Goal: Information Seeking & Learning: Learn about a topic

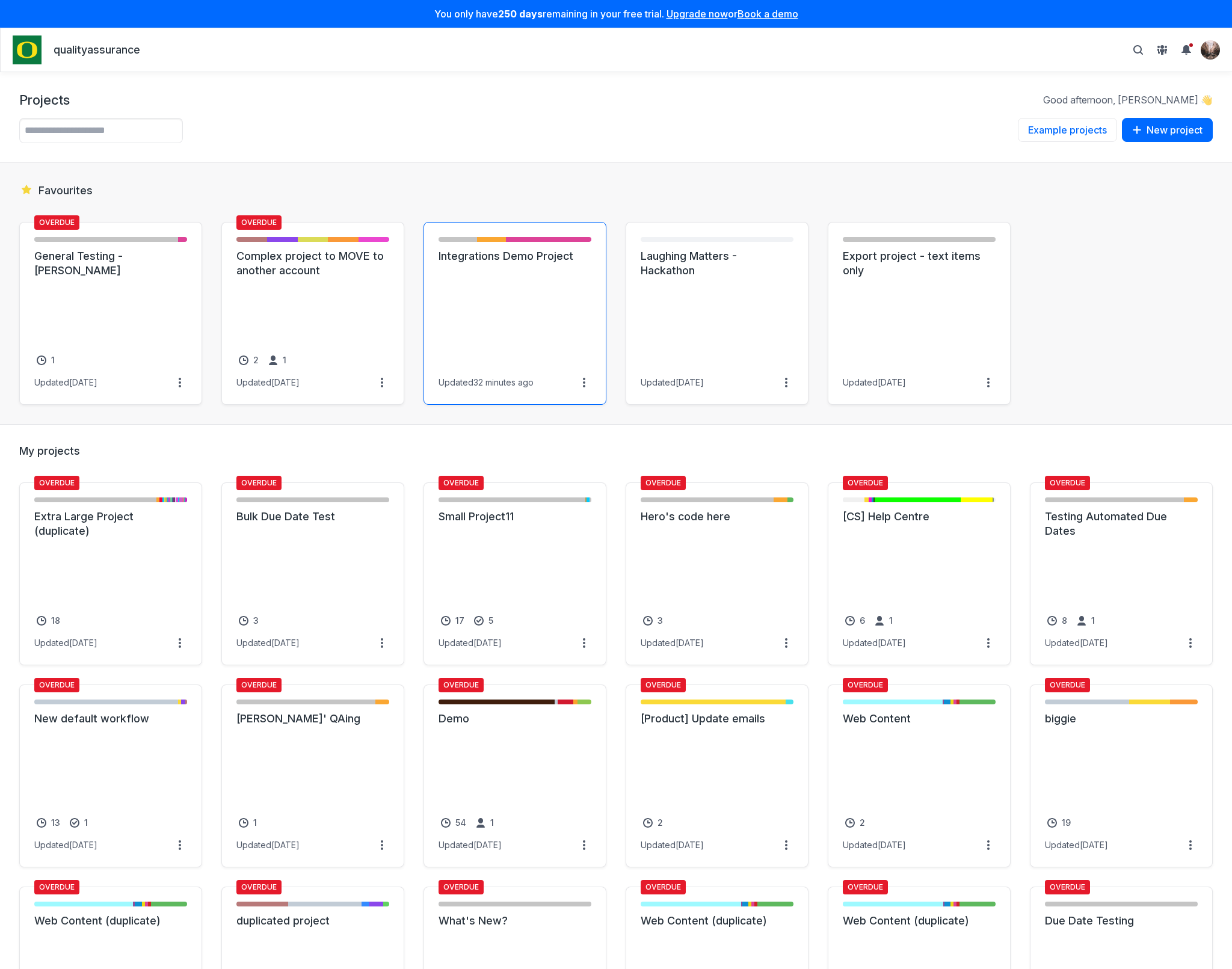
click at [469, 263] on link "Integrations Demo Project" at bounding box center [515, 256] width 153 height 15
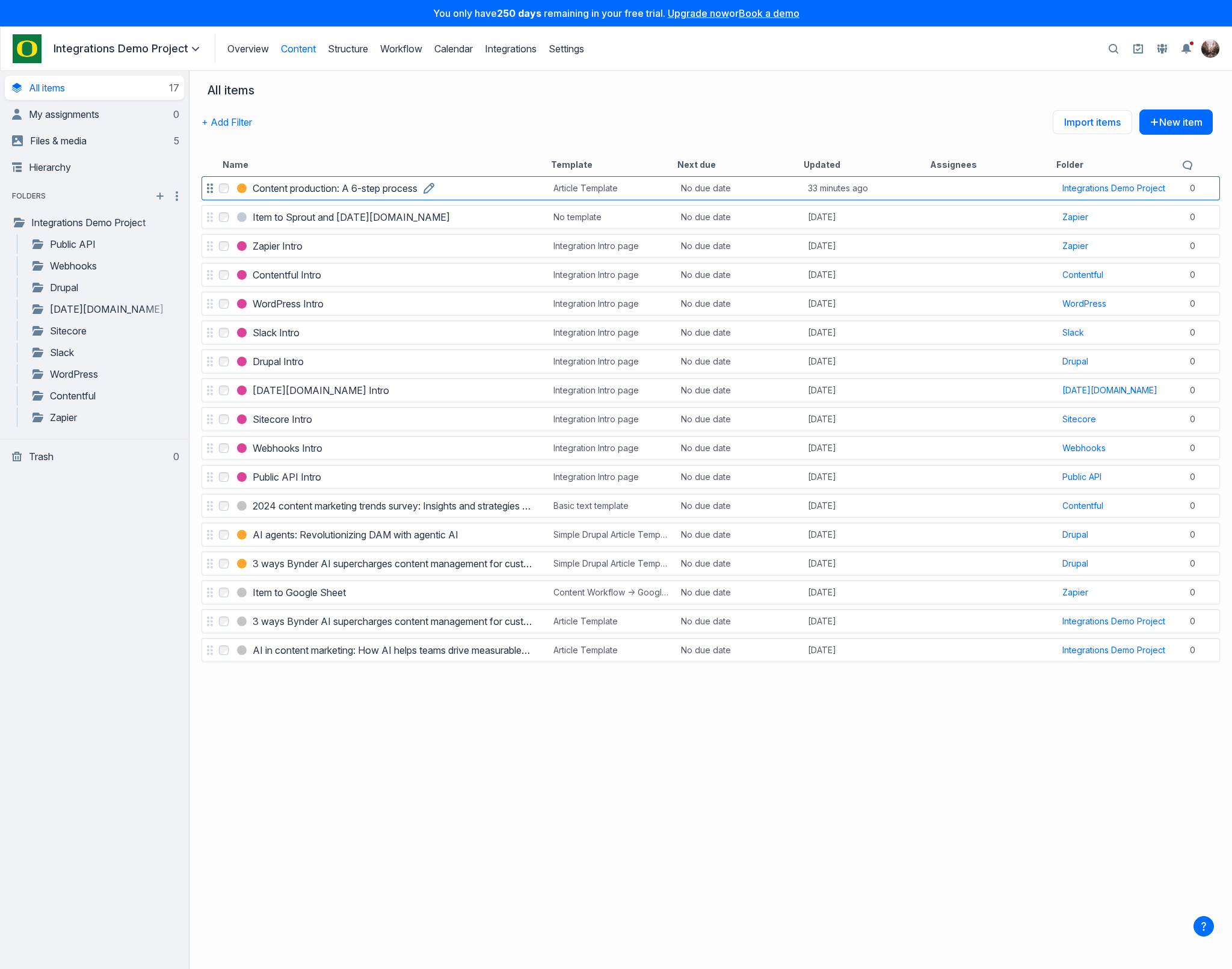
click at [290, 187] on h3 "Content production: A 6-step process" at bounding box center [335, 188] width 165 height 15
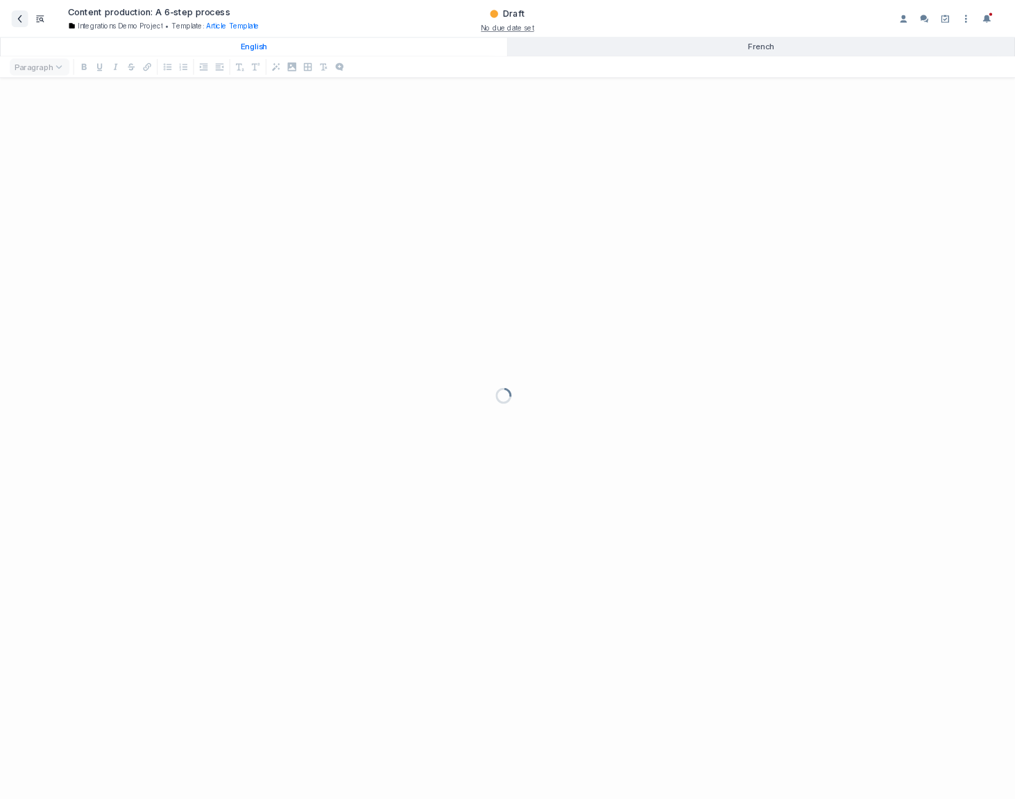
scroll to position [973, 1404]
click at [28, 24] on icon at bounding box center [28, 26] width 6 height 11
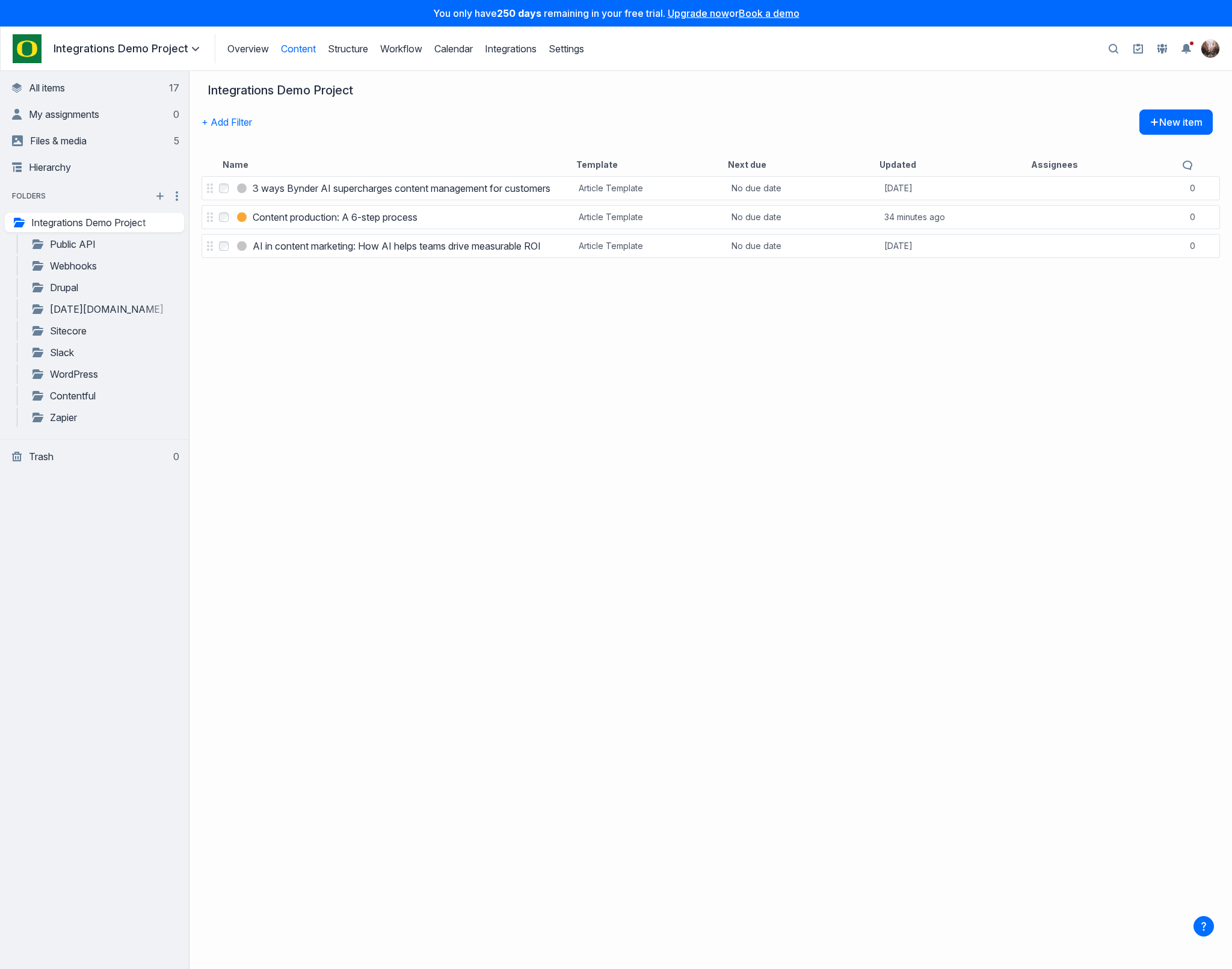
click at [427, 394] on div "Select 3 ways Bynder AI supercharges content management for customers 3 ways By…" at bounding box center [711, 571] width 1042 height 795
click at [724, 83] on nav "Integrations Demo Project" at bounding box center [707, 90] width 999 height 15
click at [994, 52] on nav "Overview Structure Workflow Calendar Integrations Settings Integrations Demo Pr…" at bounding box center [616, 49] width 1207 height 29
click at [880, 448] on div "Select 3 ways Bynder AI supercharges content management for customers 3 ways By…" at bounding box center [711, 571] width 1042 height 795
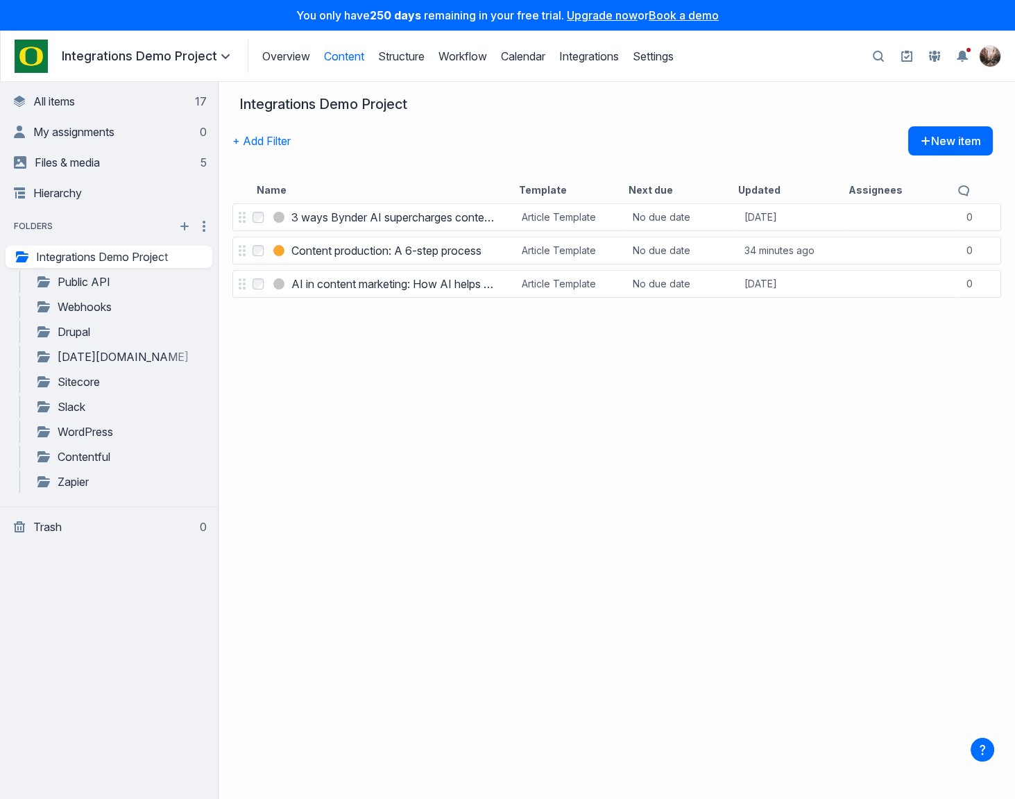
click at [502, 103] on nav "Integrations Demo Project" at bounding box center [612, 104] width 747 height 17
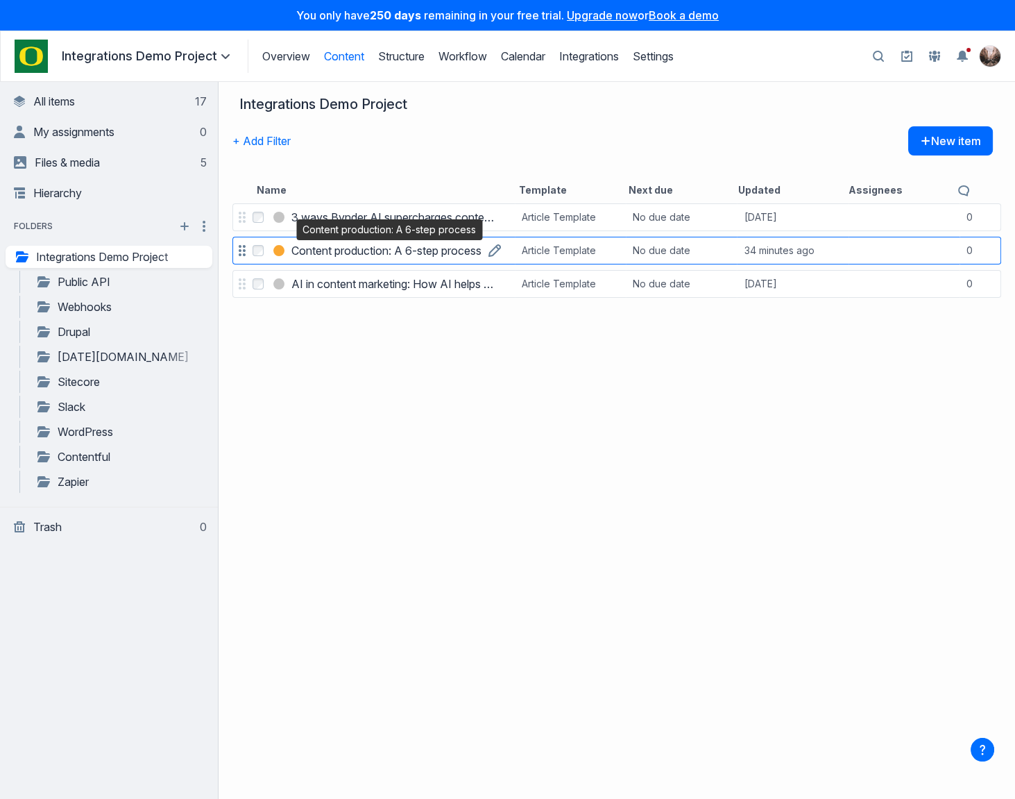
click at [388, 248] on h3 "Content production: A 6-step process" at bounding box center [386, 250] width 190 height 17
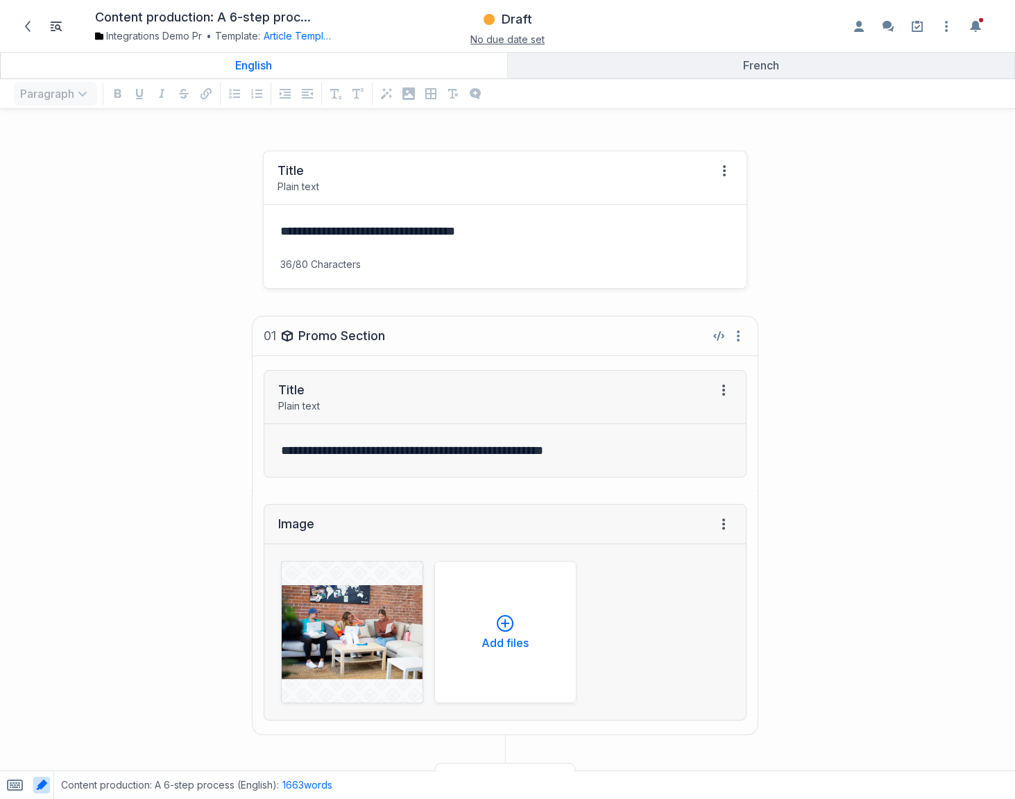
click at [516, 237] on p "**********" at bounding box center [504, 230] width 448 height 19
click at [539, 239] on p "**********" at bounding box center [504, 230] width 448 height 19
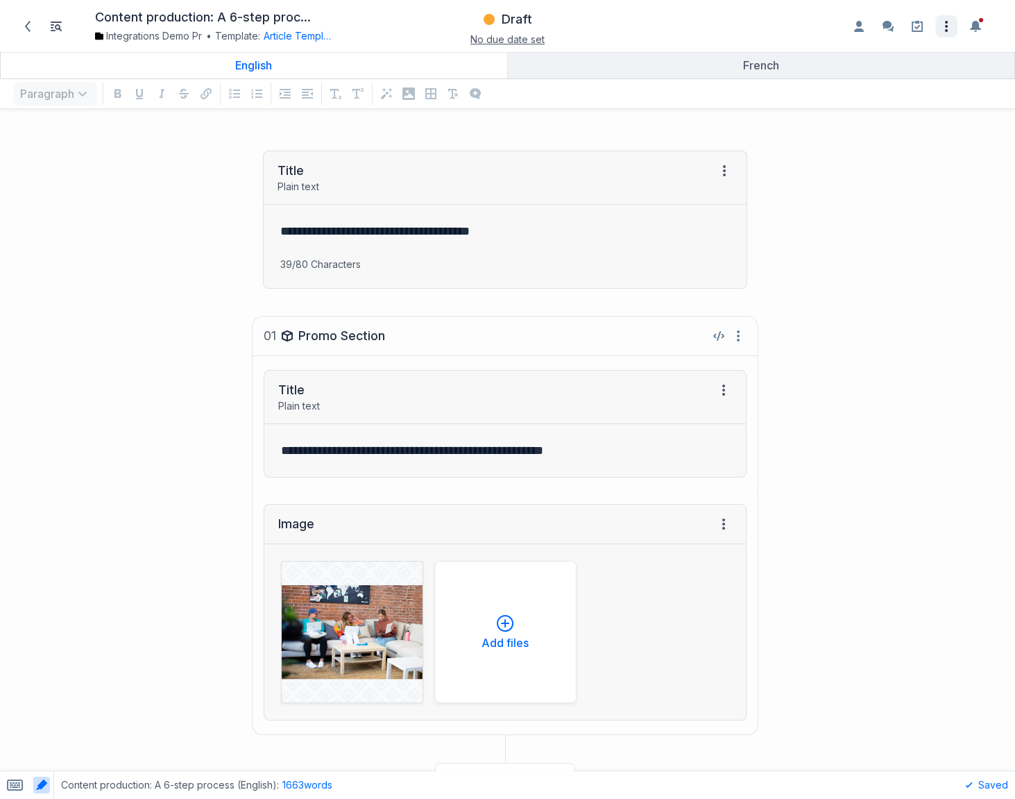
click at [948, 33] on icon "Open item settings" at bounding box center [946, 26] width 17 height 17
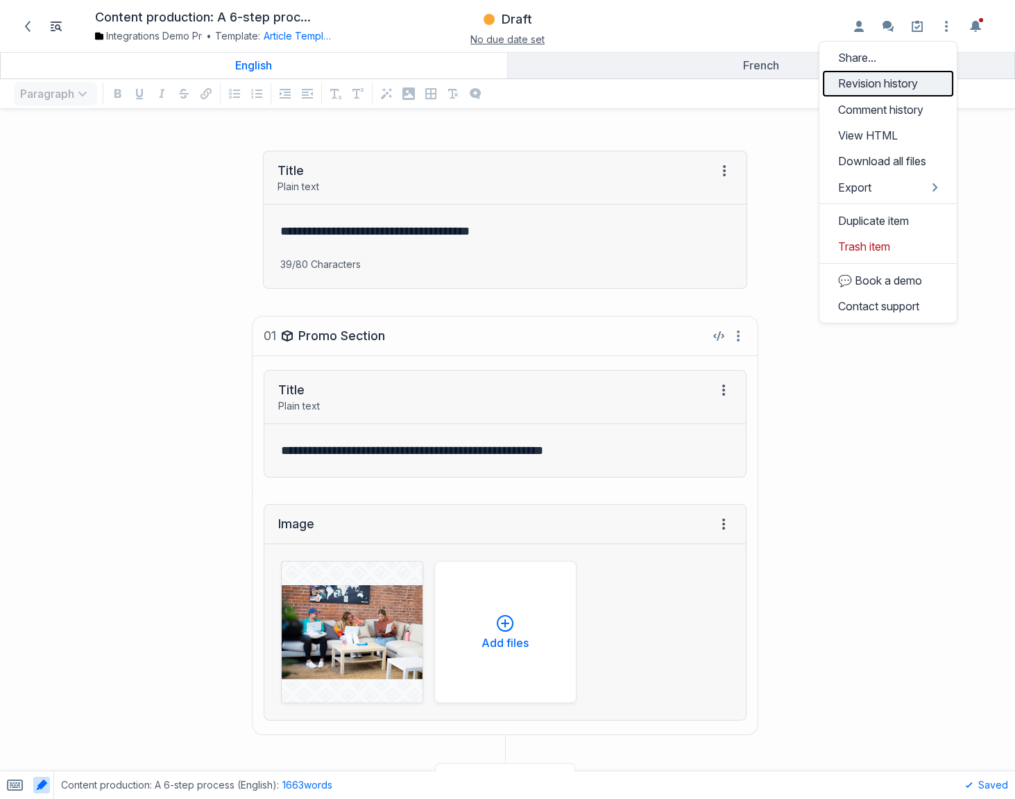
click at [851, 86] on link "Revision history" at bounding box center [888, 84] width 130 height 26
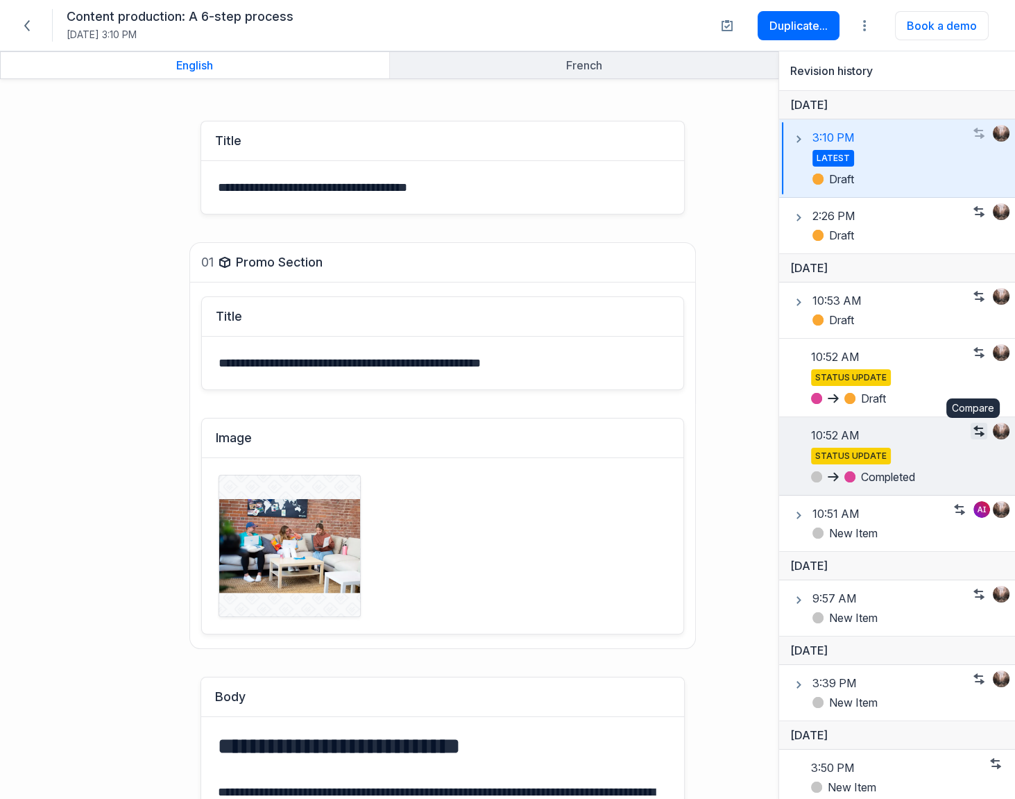
click at [976, 427] on icon "button" at bounding box center [978, 430] width 11 height 11
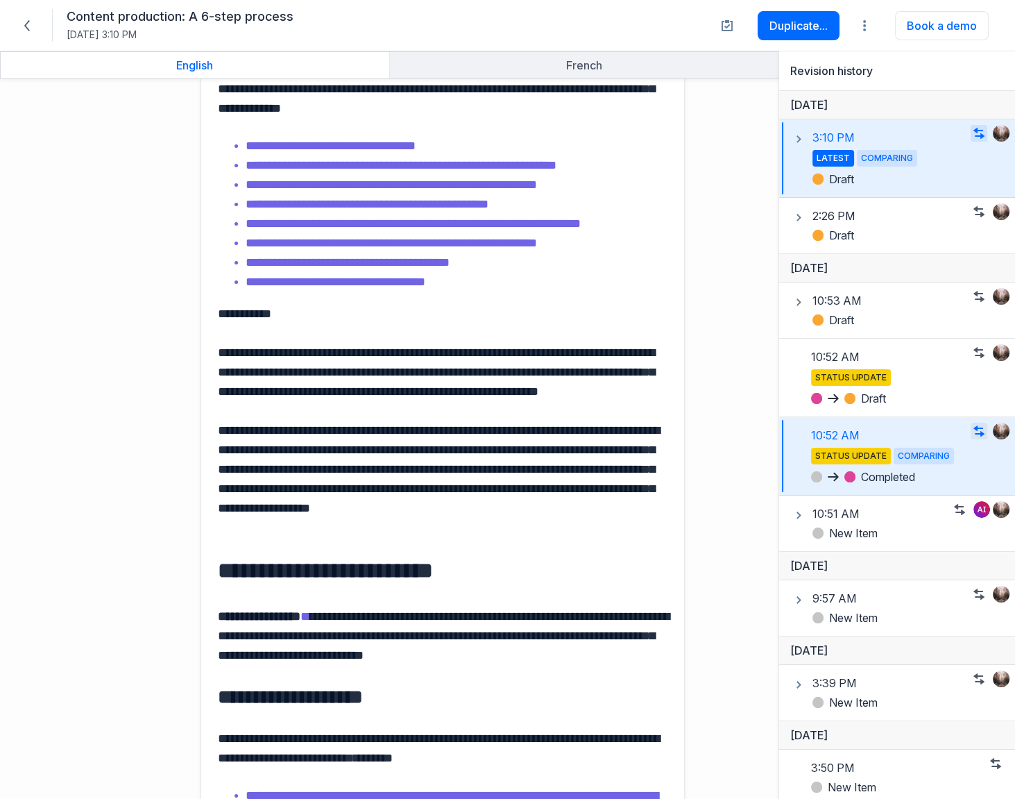
scroll to position [3897, 0]
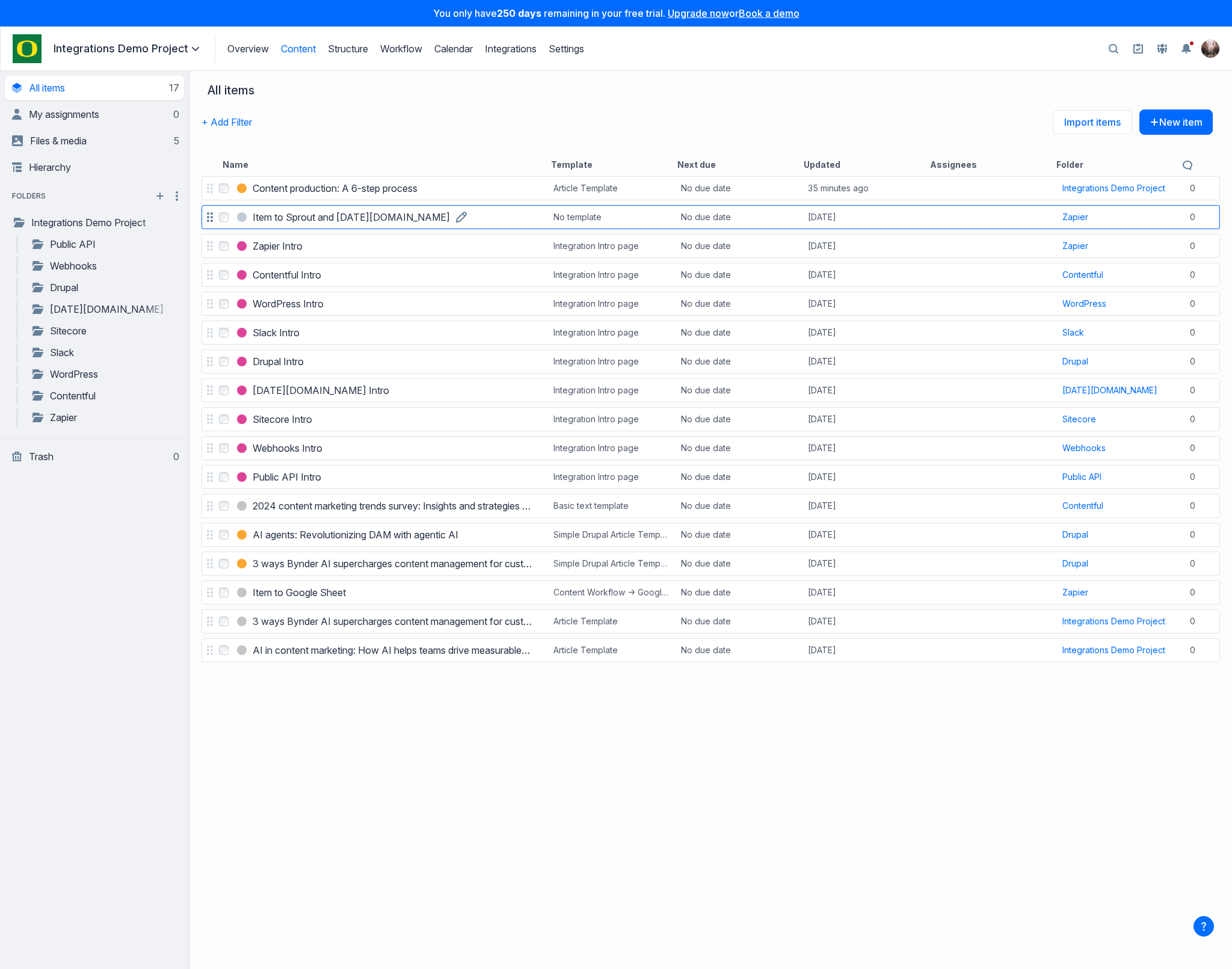
click at [333, 216] on h3 "Item to Sprout and Monday.com" at bounding box center [351, 217] width 198 height 15
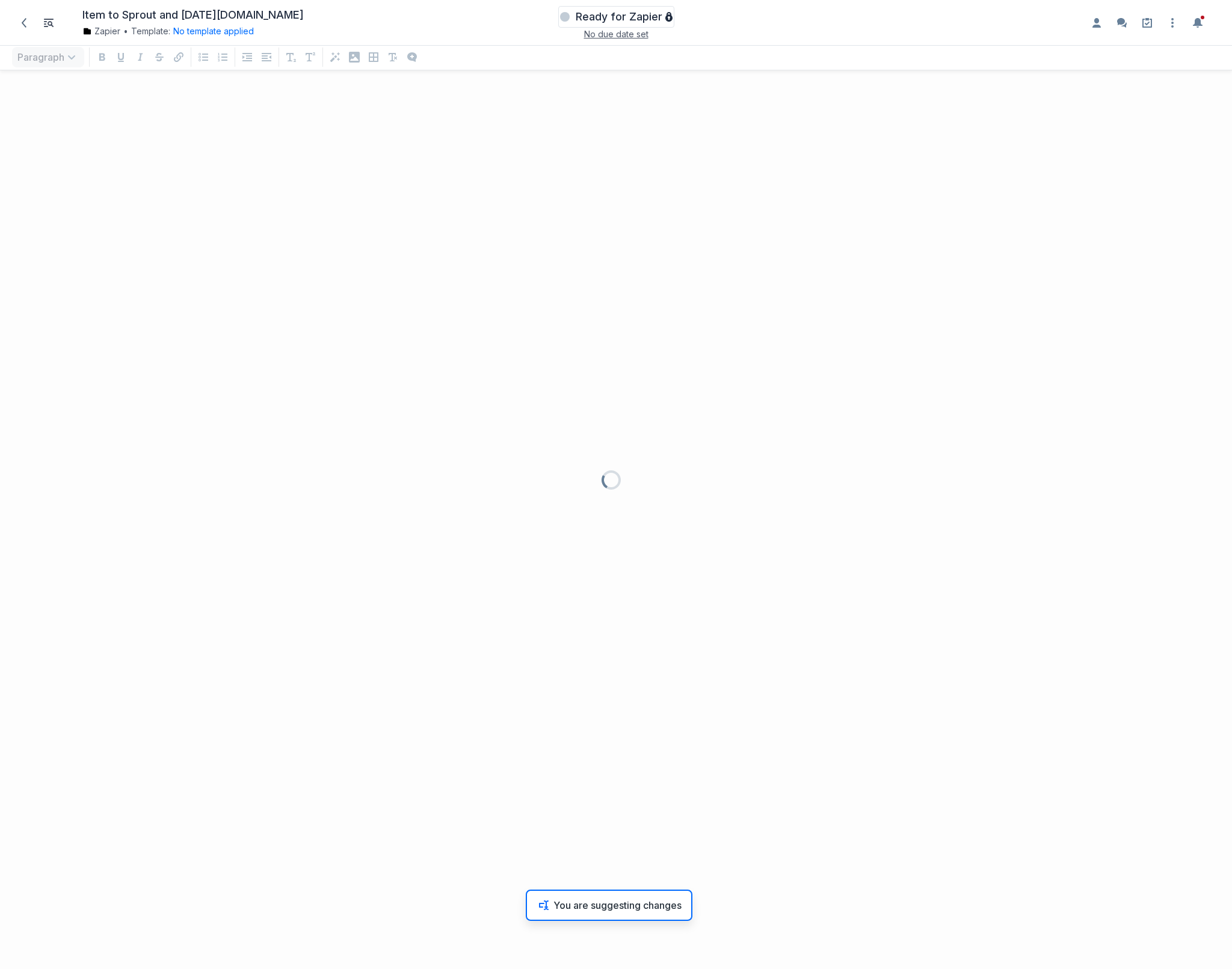
scroll to position [867, 1225]
click at [644, 10] on span "Ready for Zapier" at bounding box center [619, 16] width 87 height 15
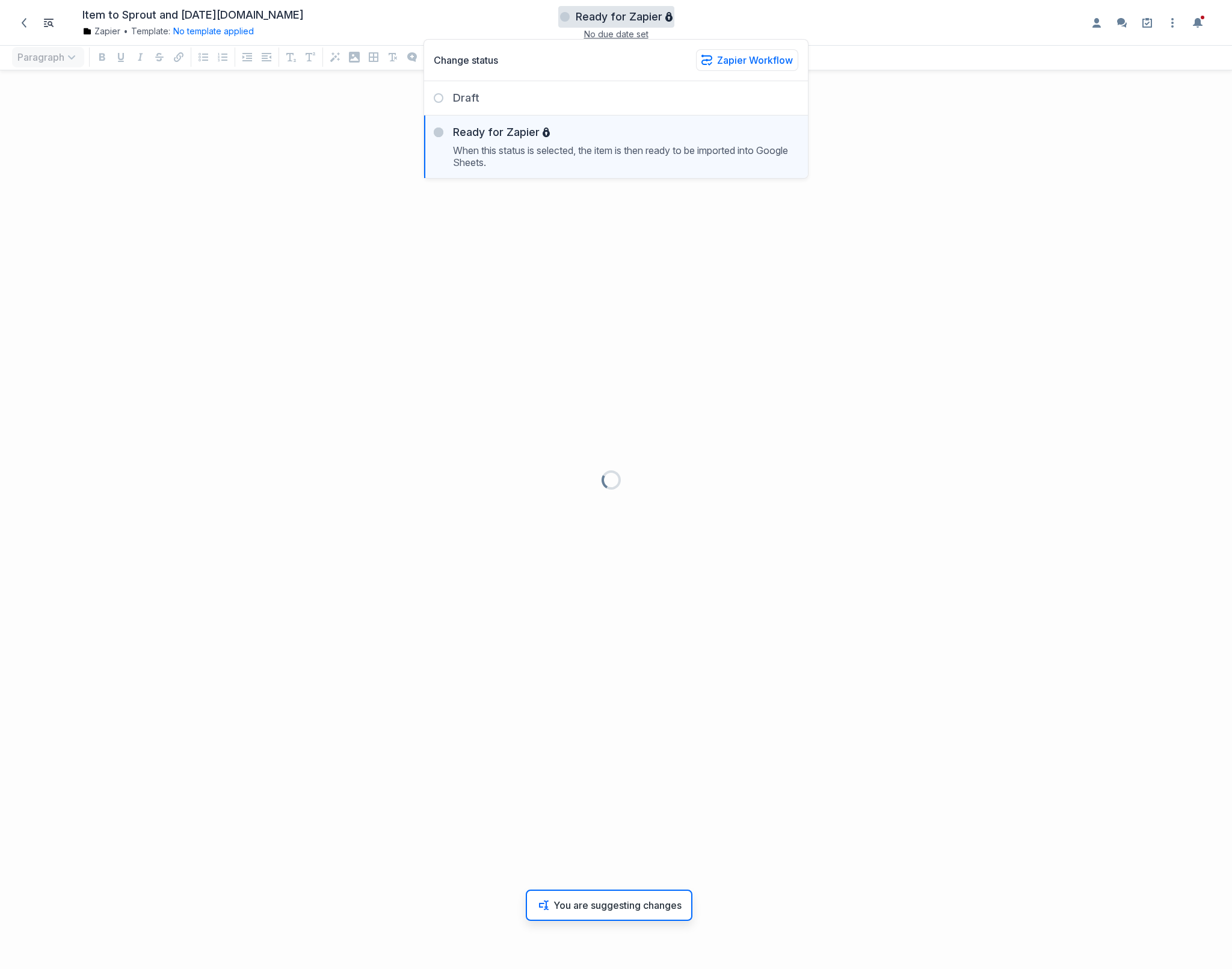
click at [940, 215] on div at bounding box center [616, 484] width 1232 height 969
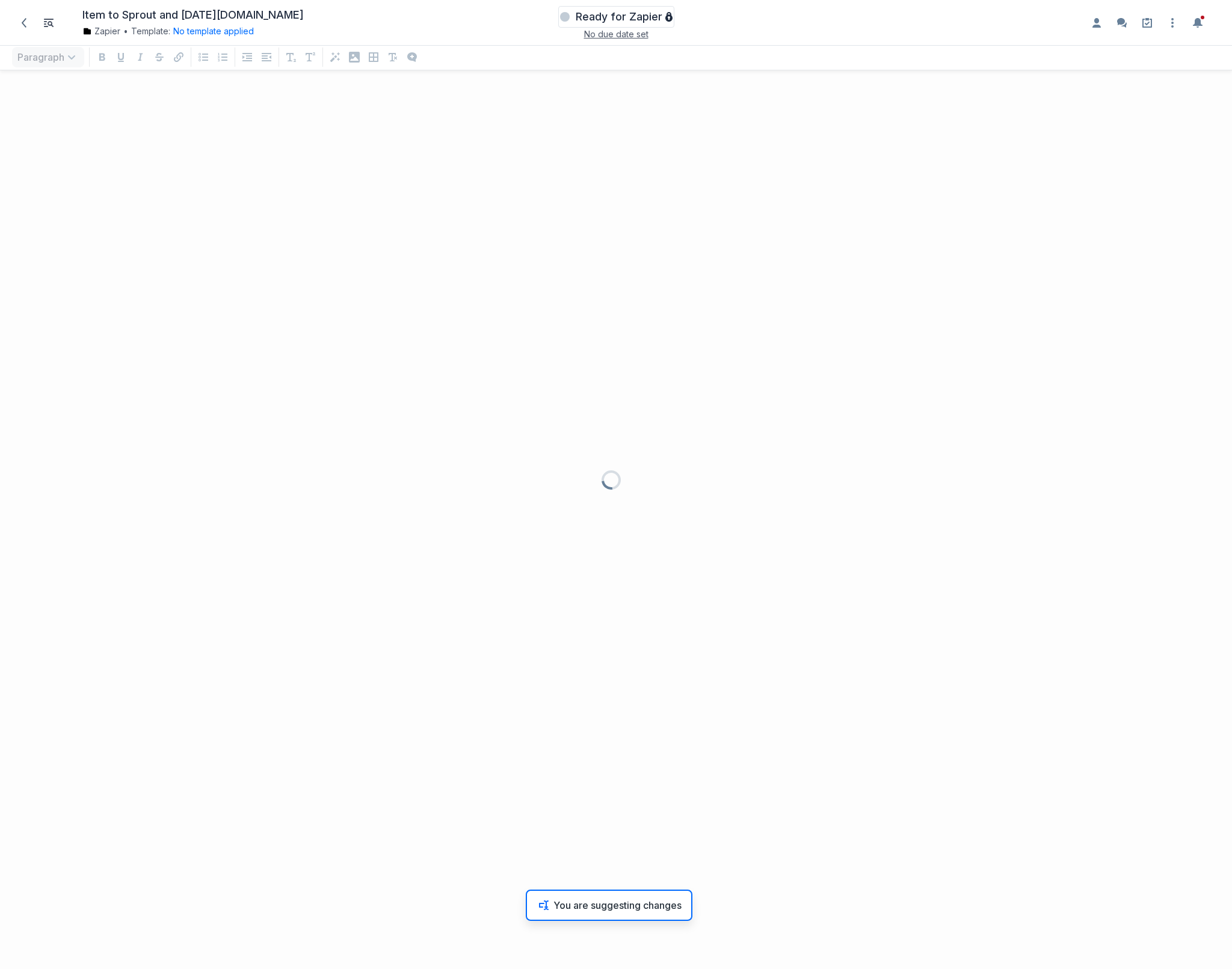
click at [629, 19] on span "Ready for Zapier" at bounding box center [619, 16] width 87 height 15
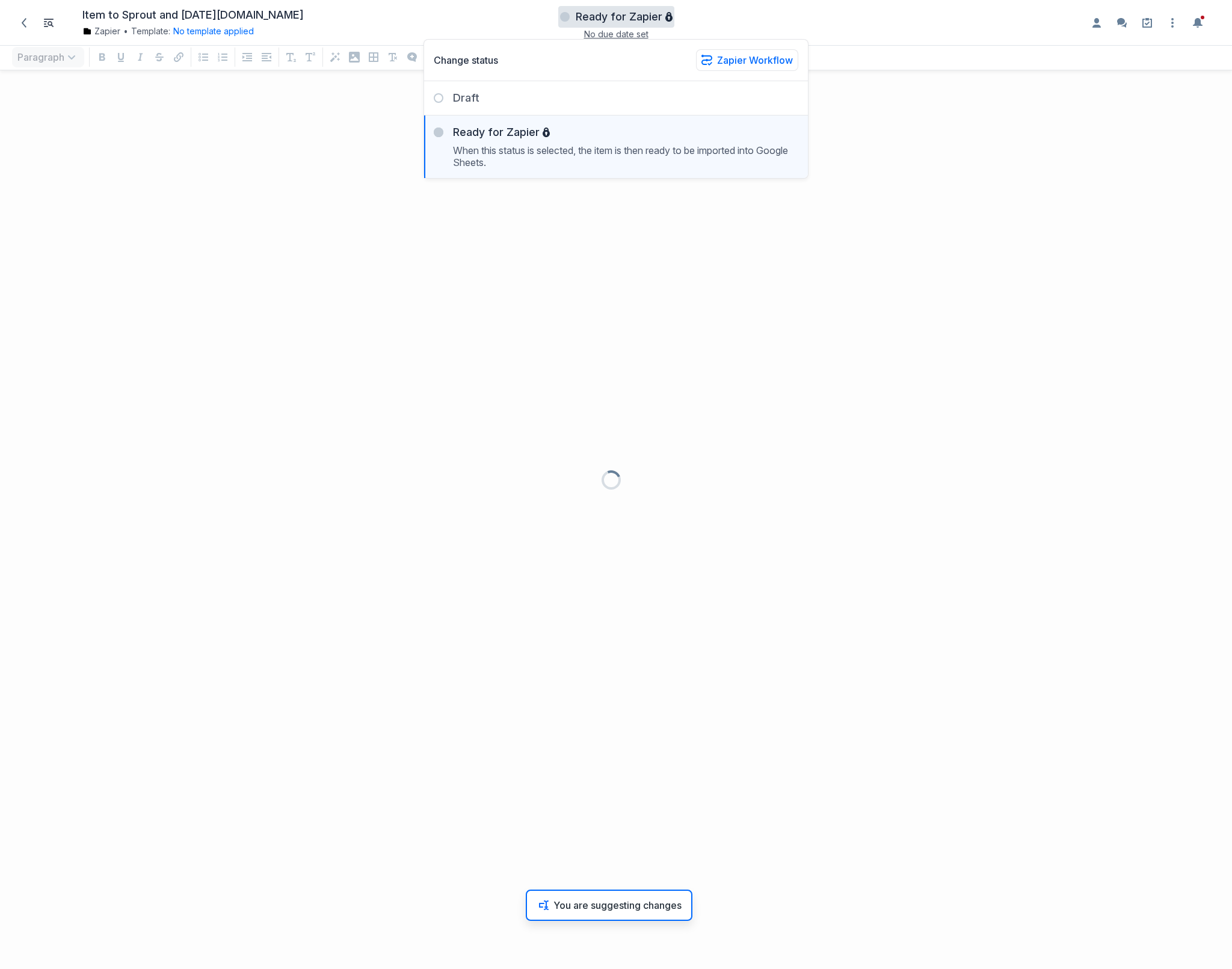
scroll to position [867, 1217]
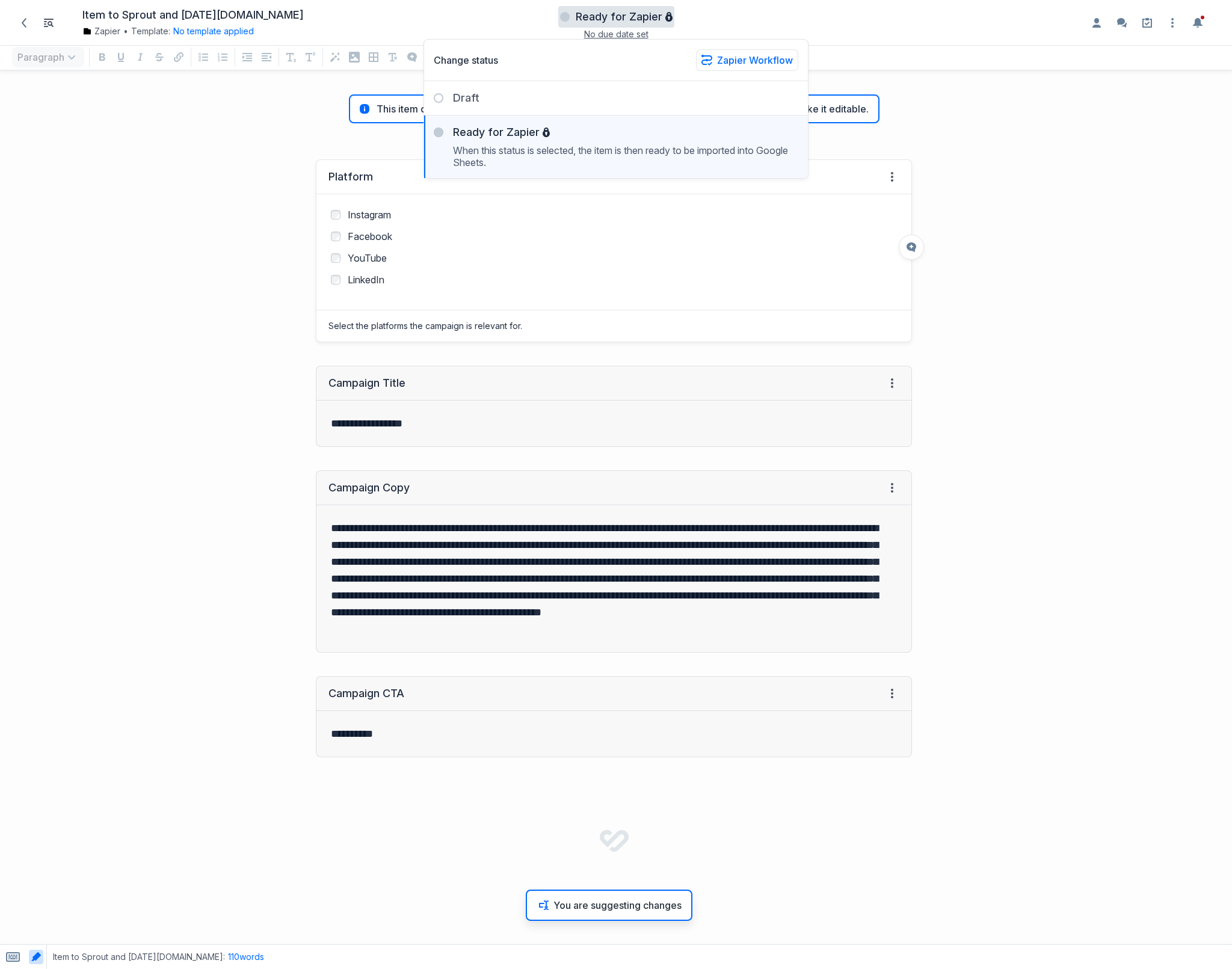
drag, startPoint x: 314, startPoint y: 241, endPoint x: 283, endPoint y: 18, distance: 225.1
click at [316, 238] on div "﻿ ﻿ ﻿ ﻿ Instagram Facebook YouTube LinkedIn" at bounding box center [614, 251] width 595 height 115
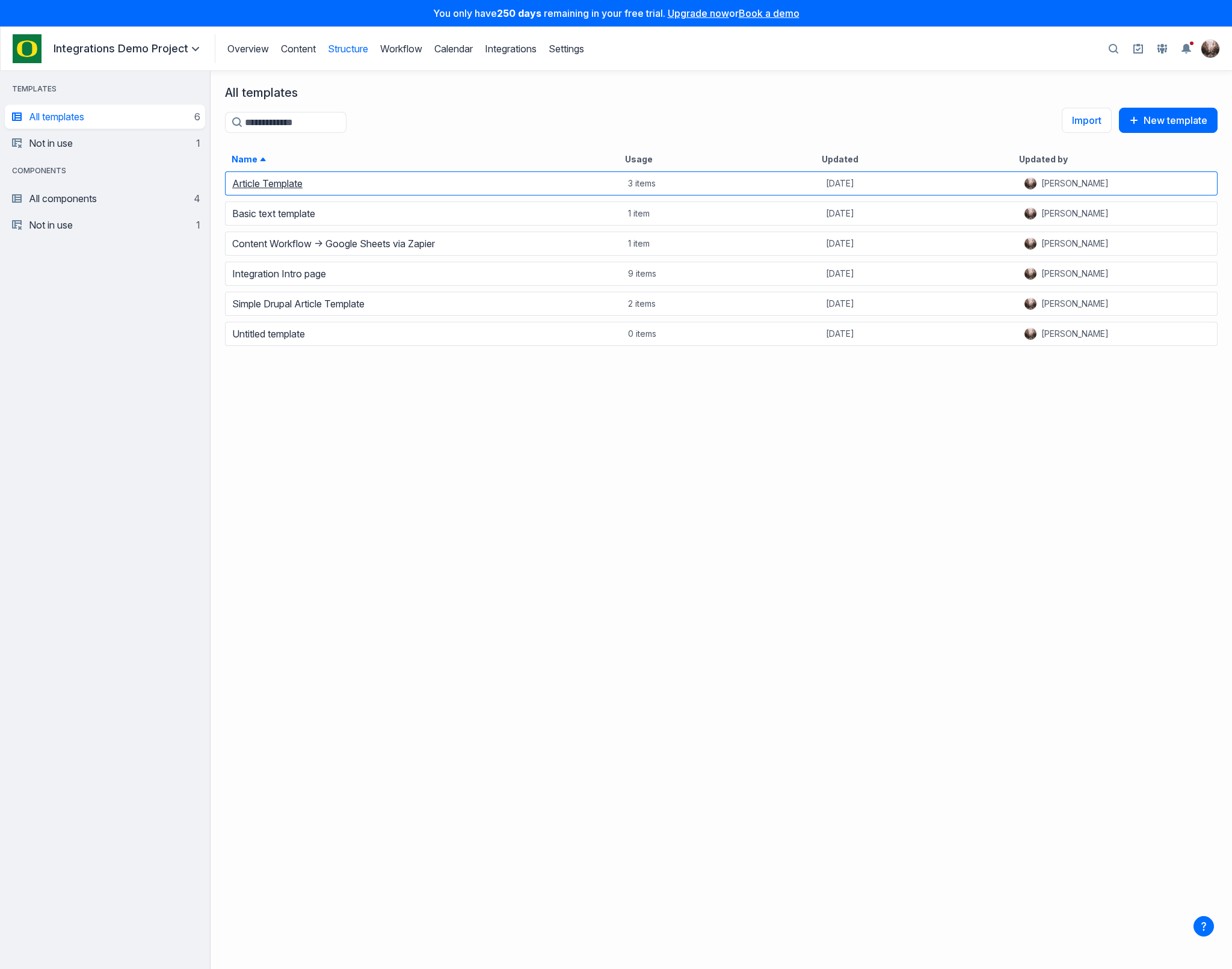
click at [297, 187] on link "Article Template" at bounding box center [267, 184] width 70 height 12
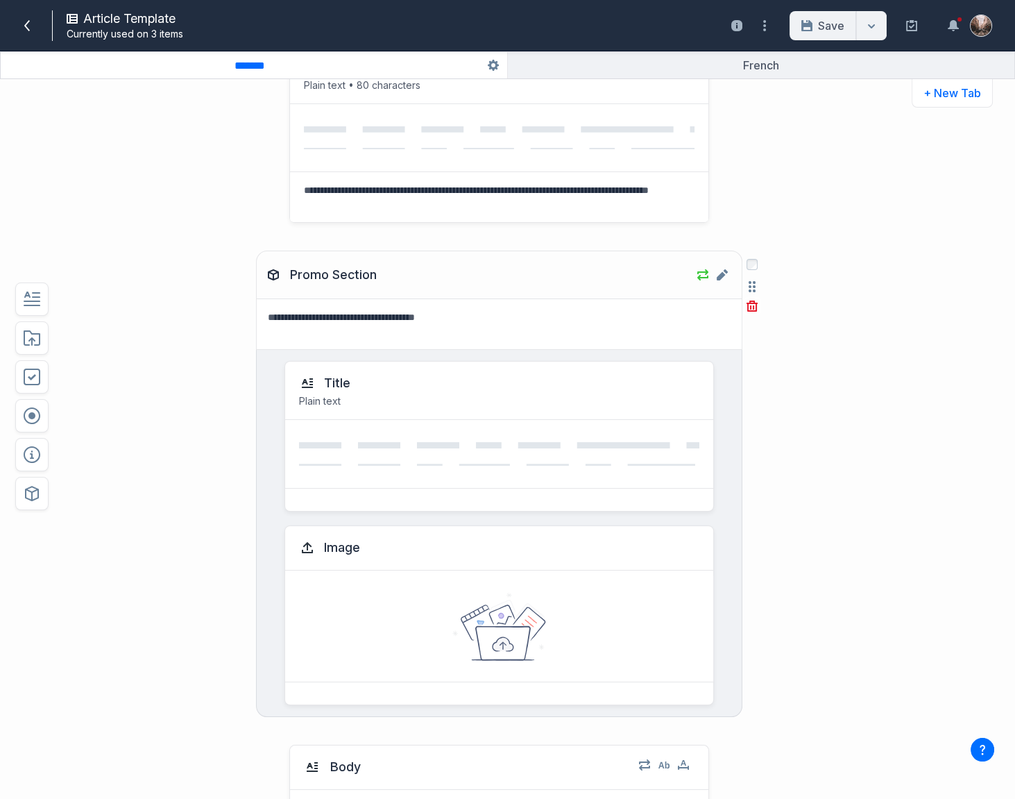
scroll to position [99, 0]
